Goal: Find specific page/section: Find specific page/section

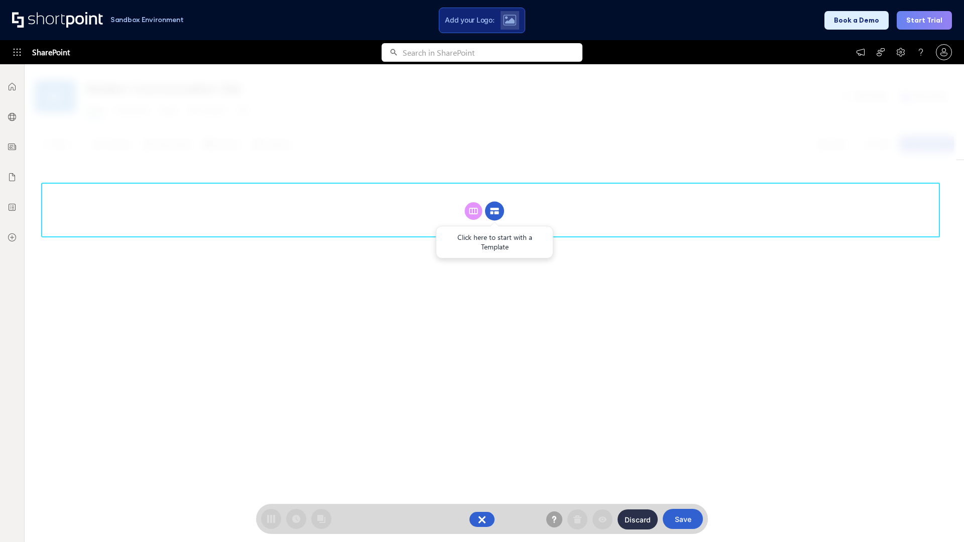
click at [495, 211] on circle at bounding box center [494, 211] width 19 height 19
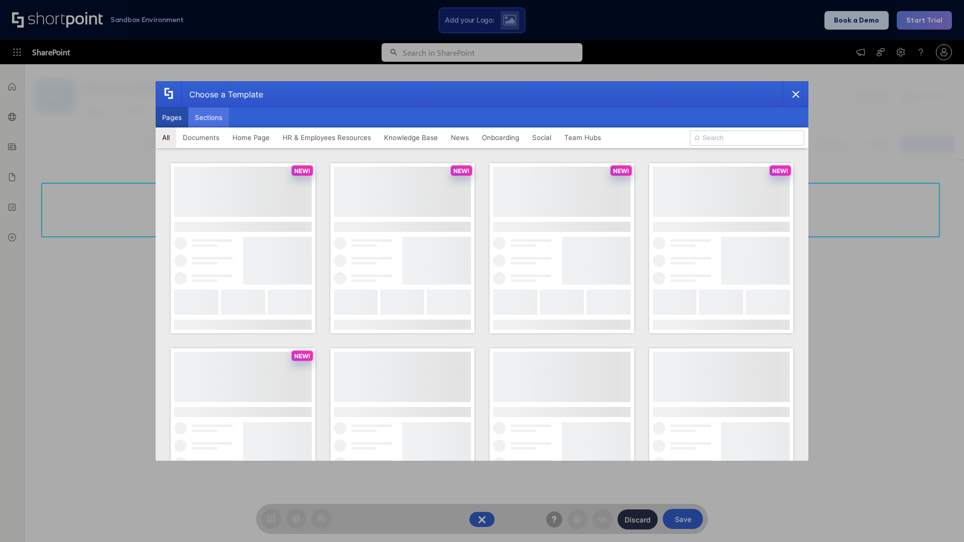
click at [208, 117] on button "Sections" at bounding box center [208, 117] width 41 height 20
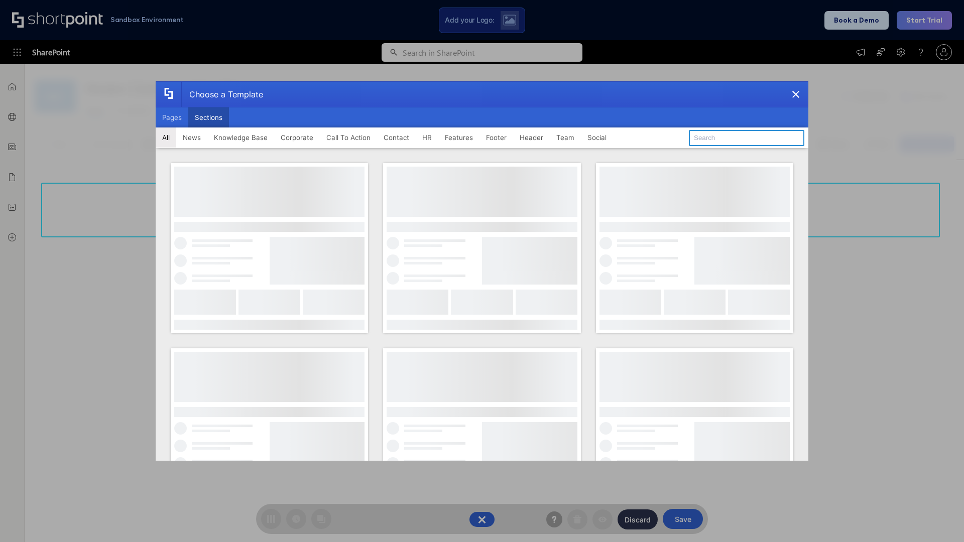
type input "Upcoming Vacations"
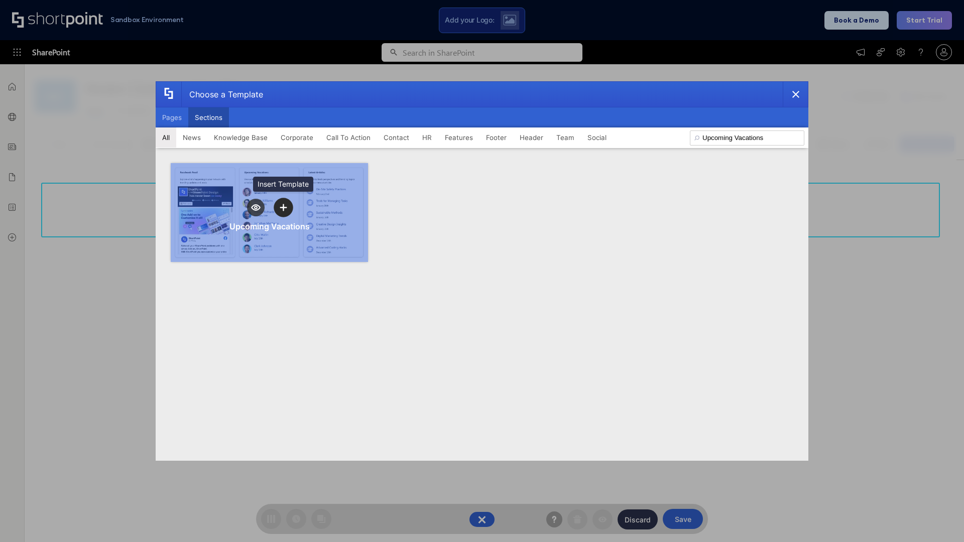
click at [283, 207] on icon "template selector" at bounding box center [283, 207] width 7 height 7
